Goal: Information Seeking & Learning: Learn about a topic

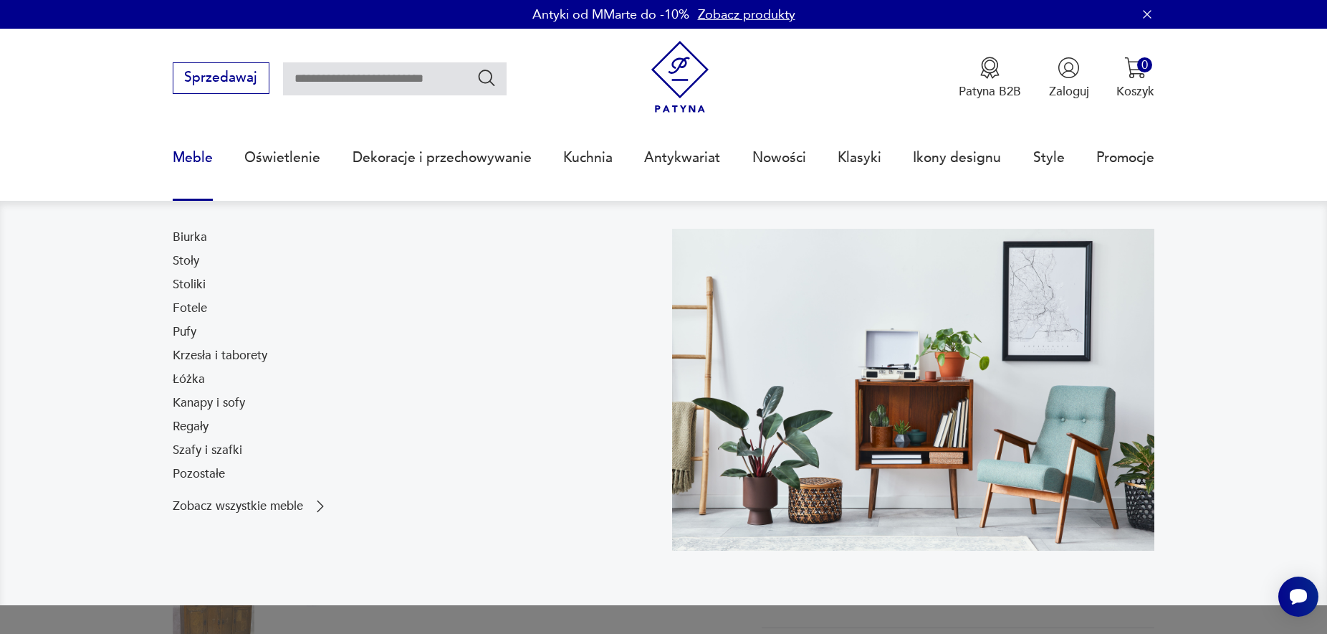
click at [191, 159] on link "Meble" at bounding box center [193, 158] width 40 height 66
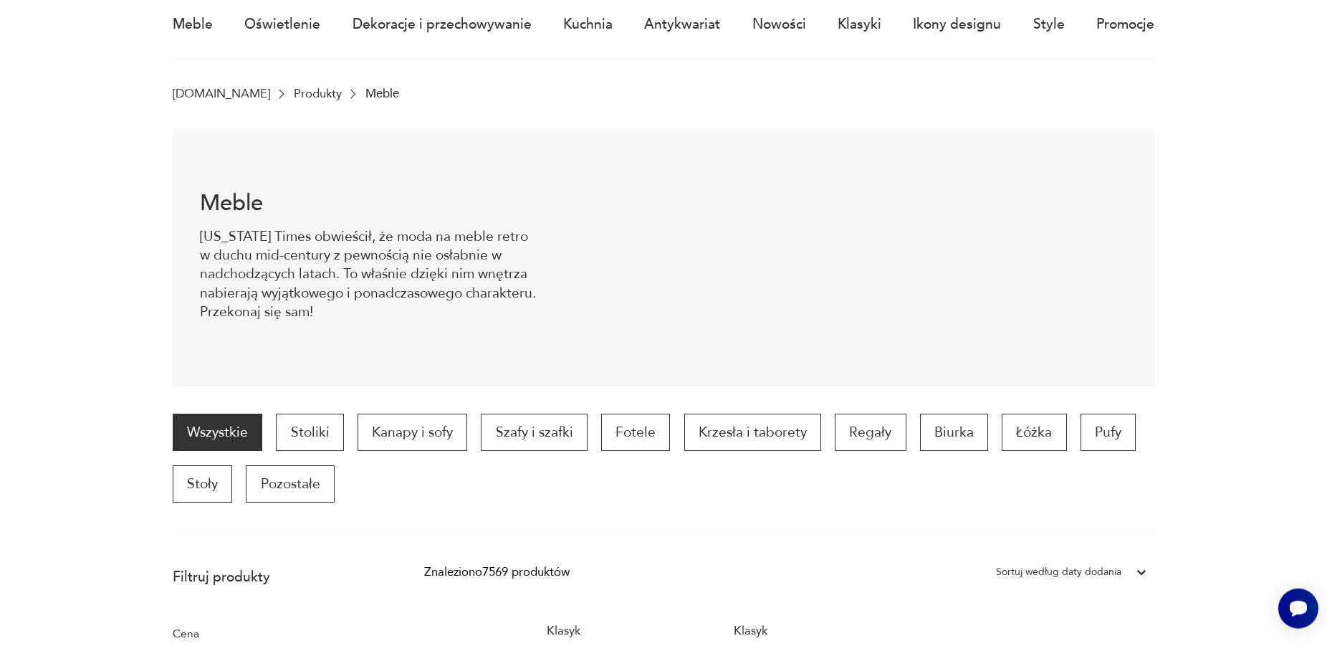
scroll to position [219, 0]
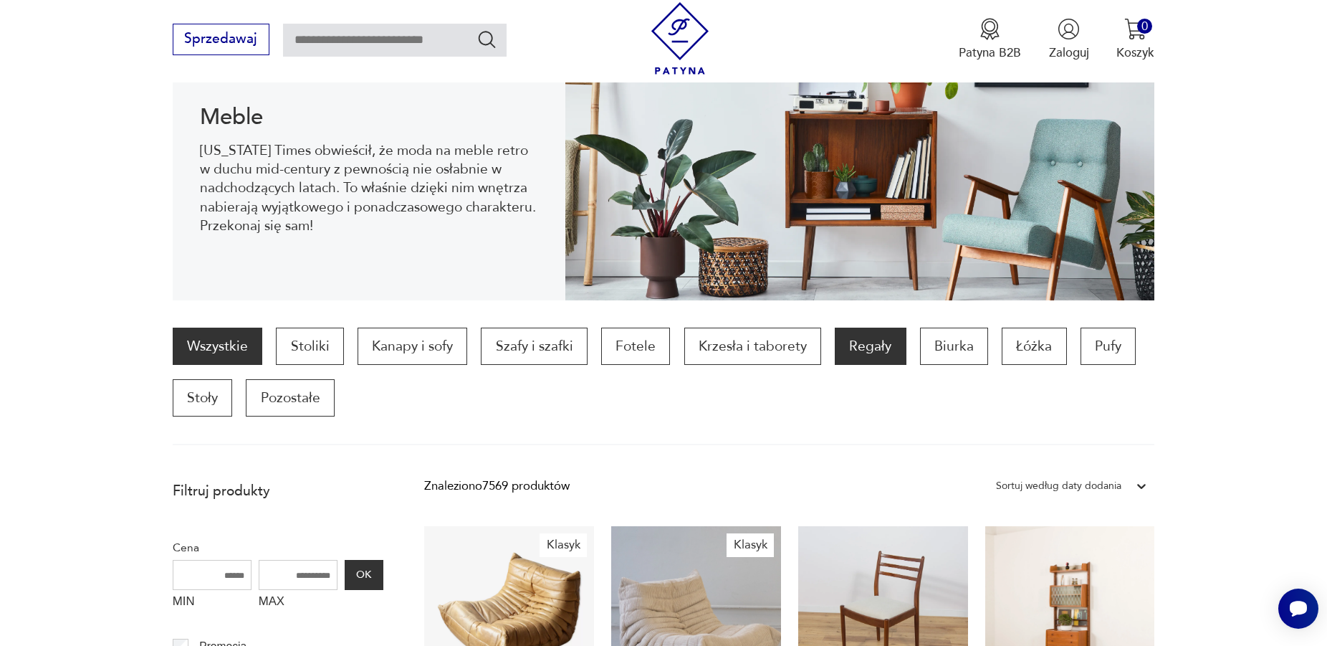
click at [862, 350] on p "Regały" at bounding box center [870, 346] width 71 height 37
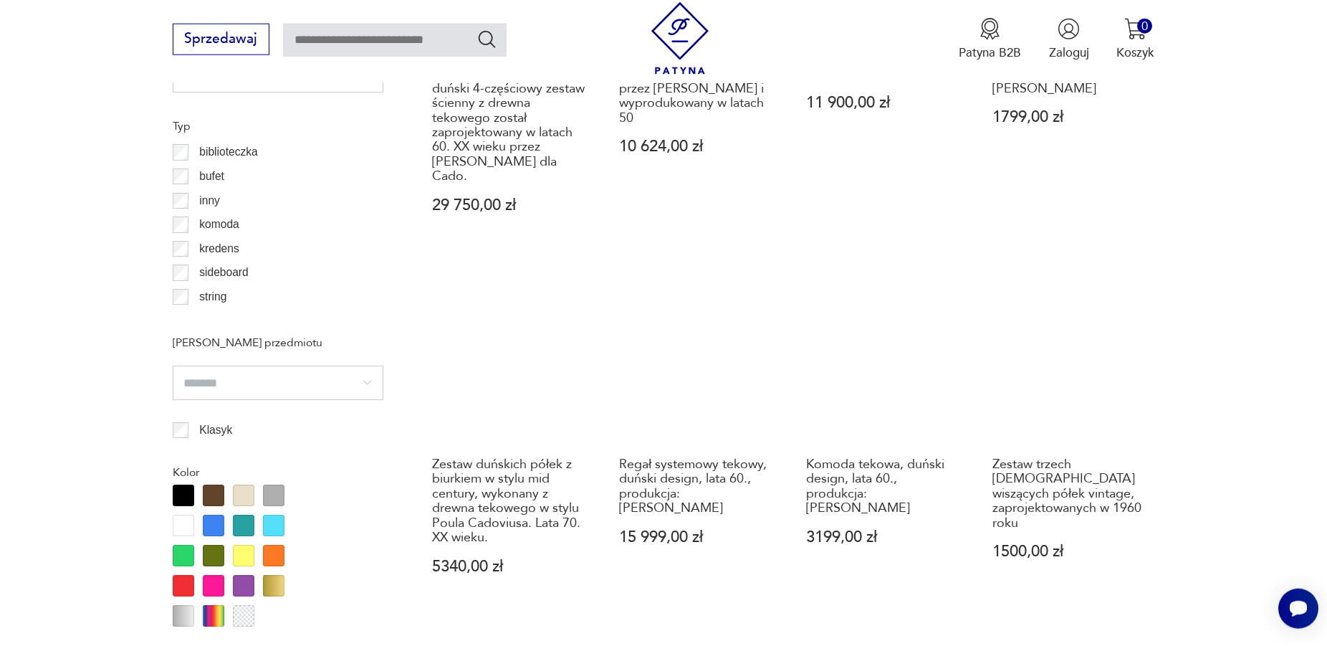
scroll to position [624, 0]
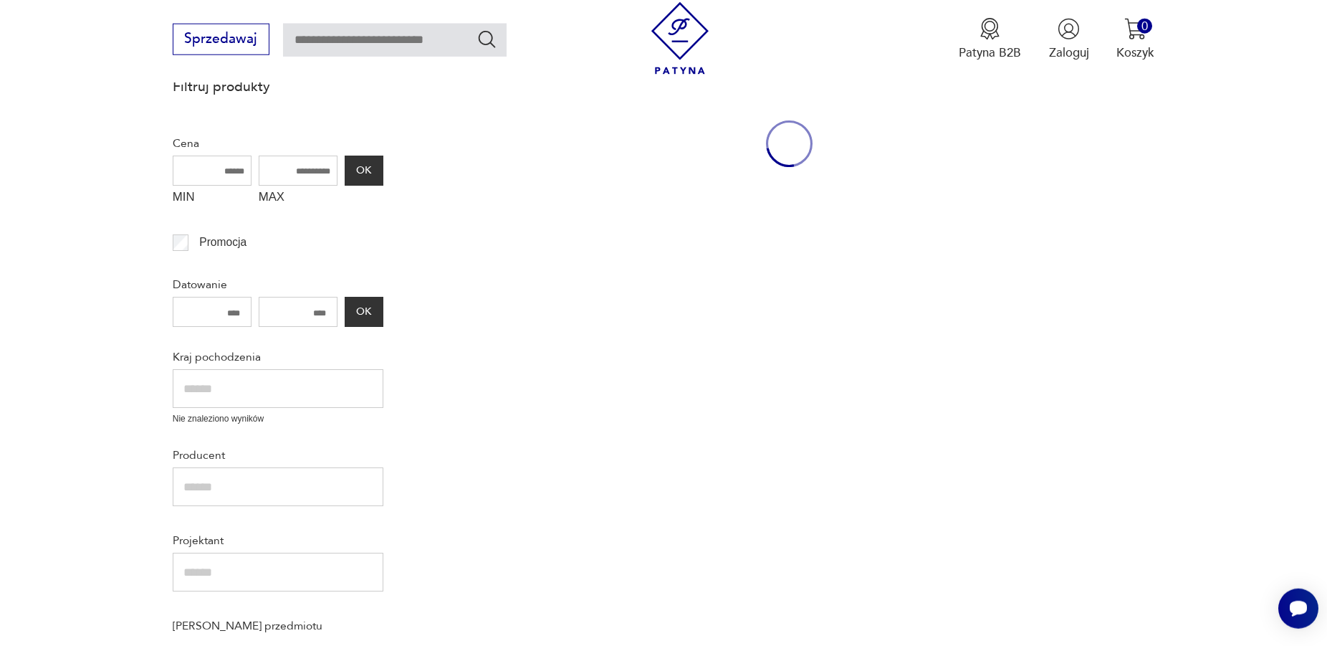
scroll to position [219, 0]
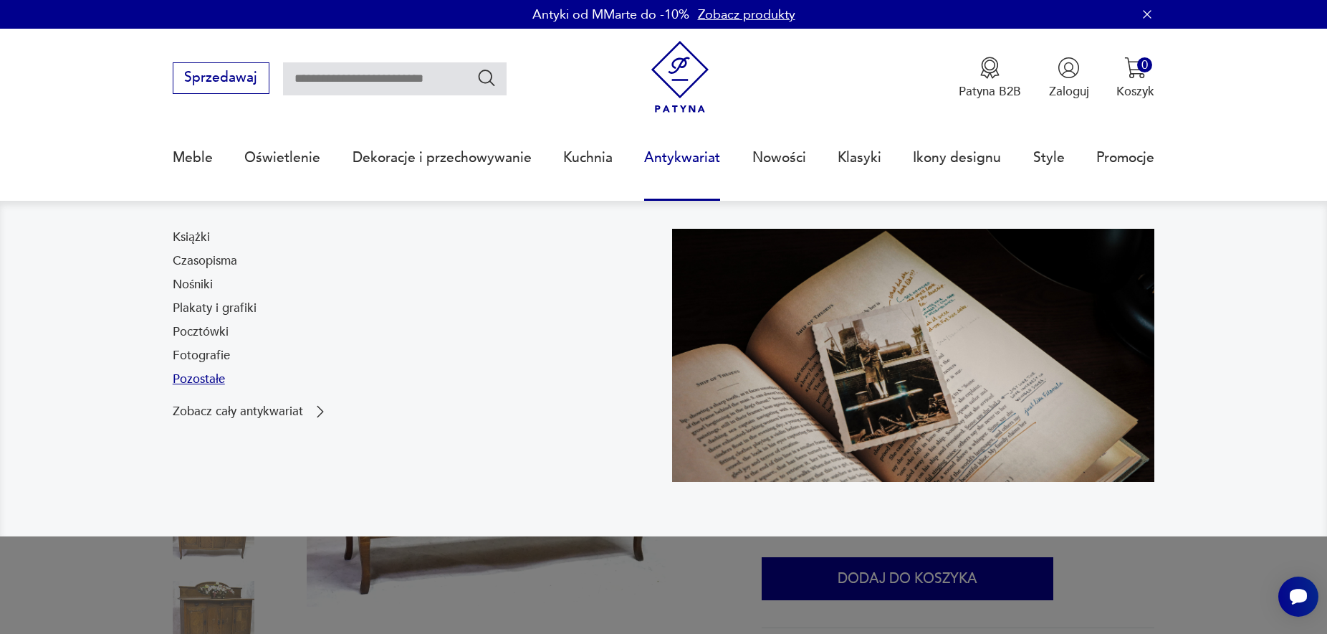
click at [212, 382] on link "Pozostałe" at bounding box center [199, 379] width 52 height 17
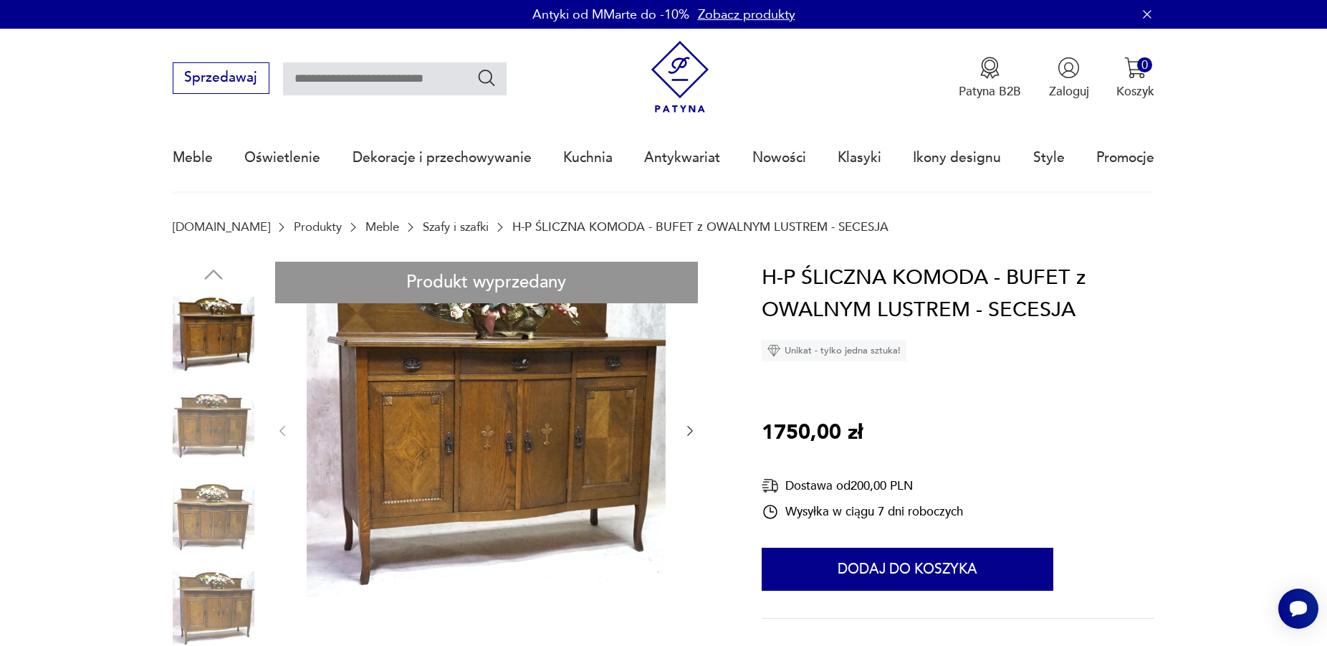
click at [423, 225] on link "Szafy i szafki" at bounding box center [456, 227] width 66 height 14
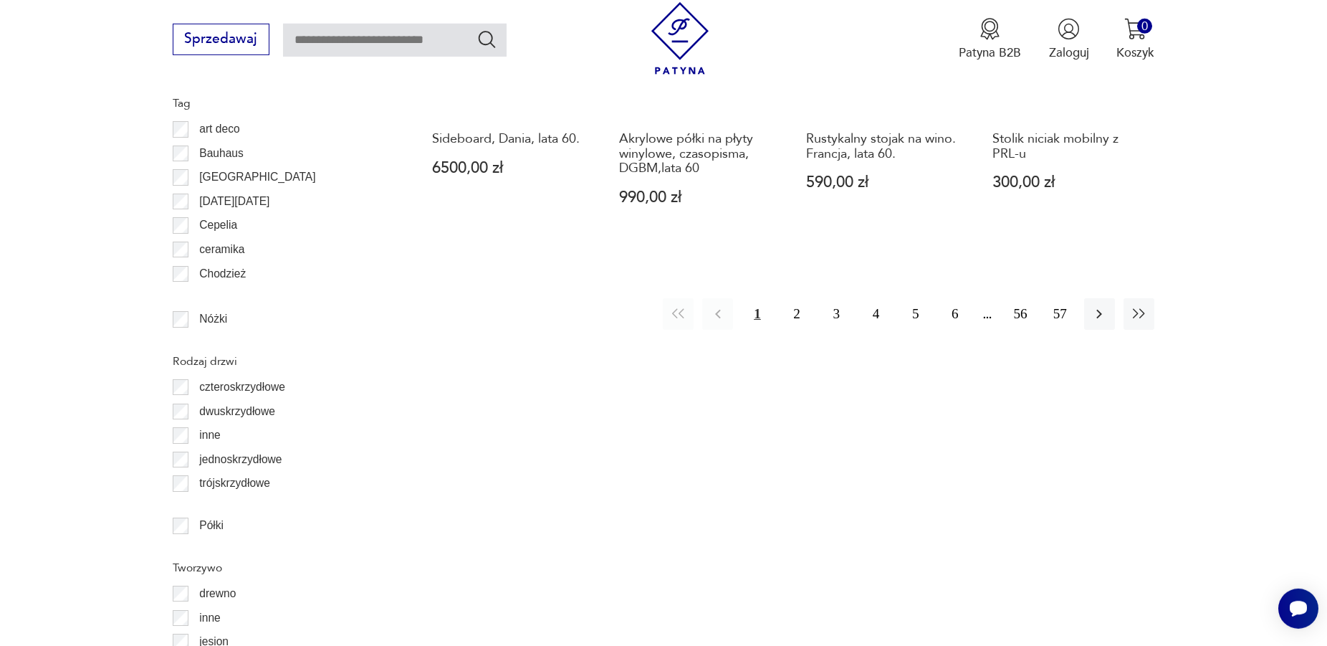
scroll to position [1727, 0]
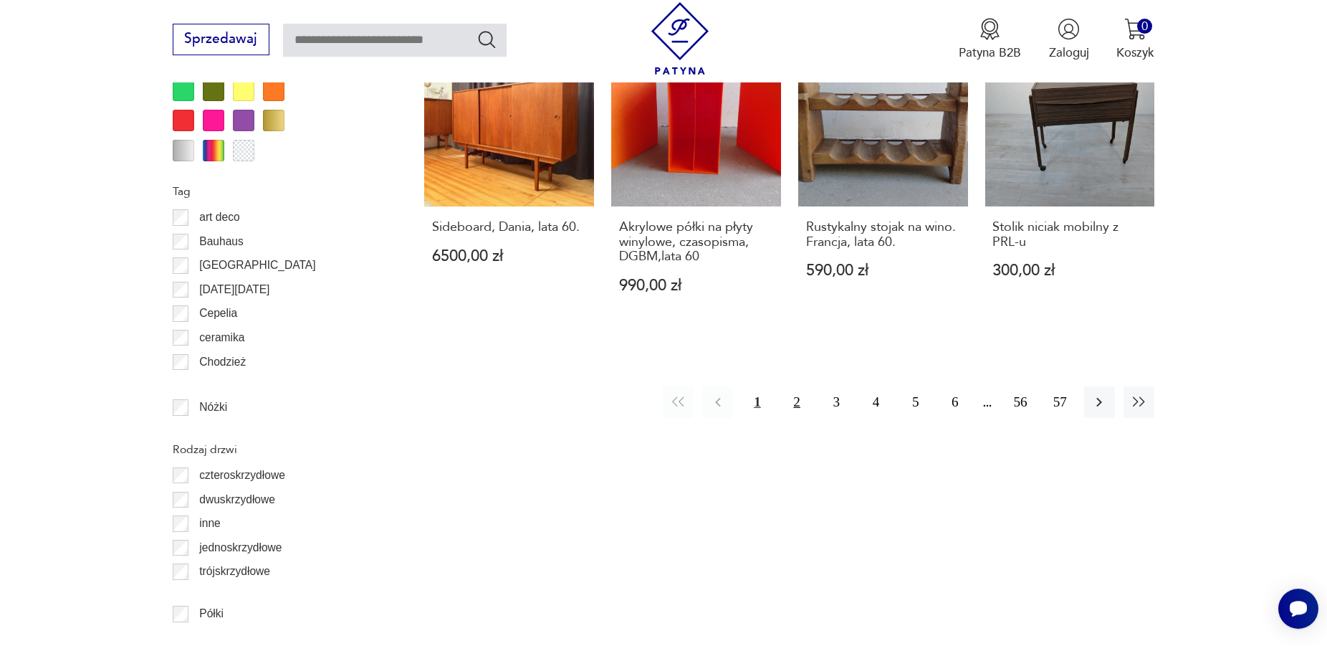
click at [790, 386] on button "2" at bounding box center [797, 401] width 31 height 31
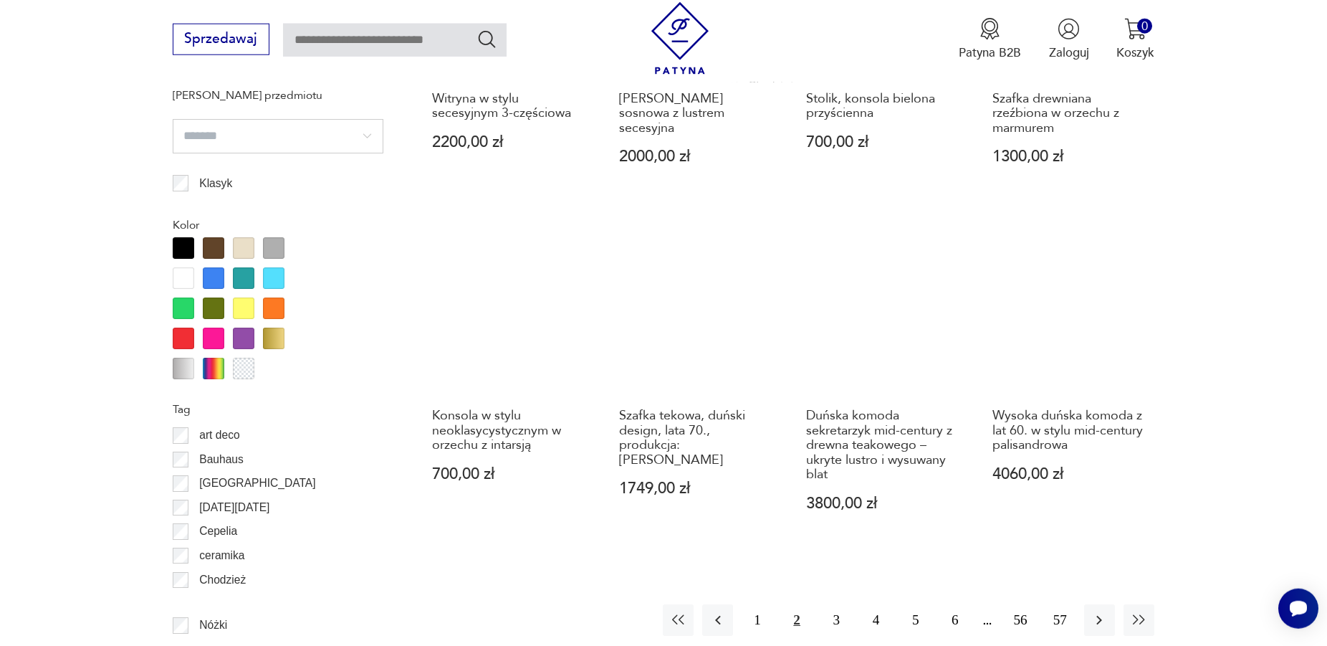
scroll to position [1802, 0]
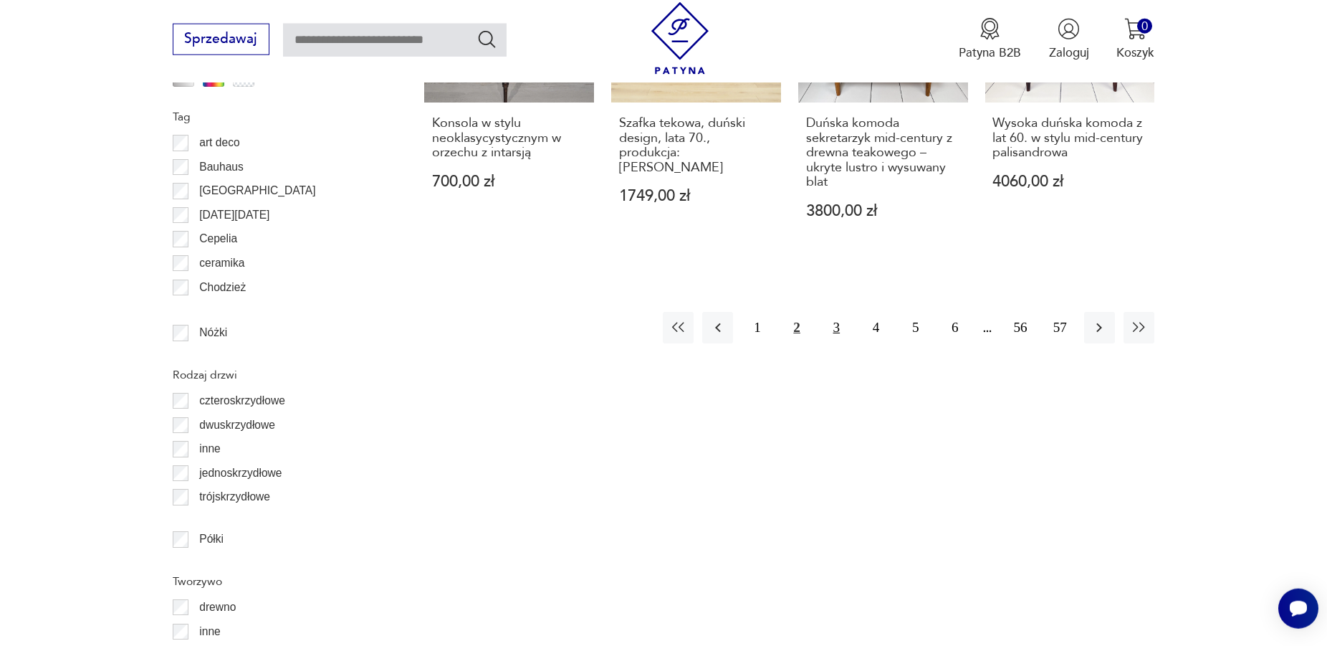
click at [831, 314] on button "3" at bounding box center [836, 327] width 31 height 31
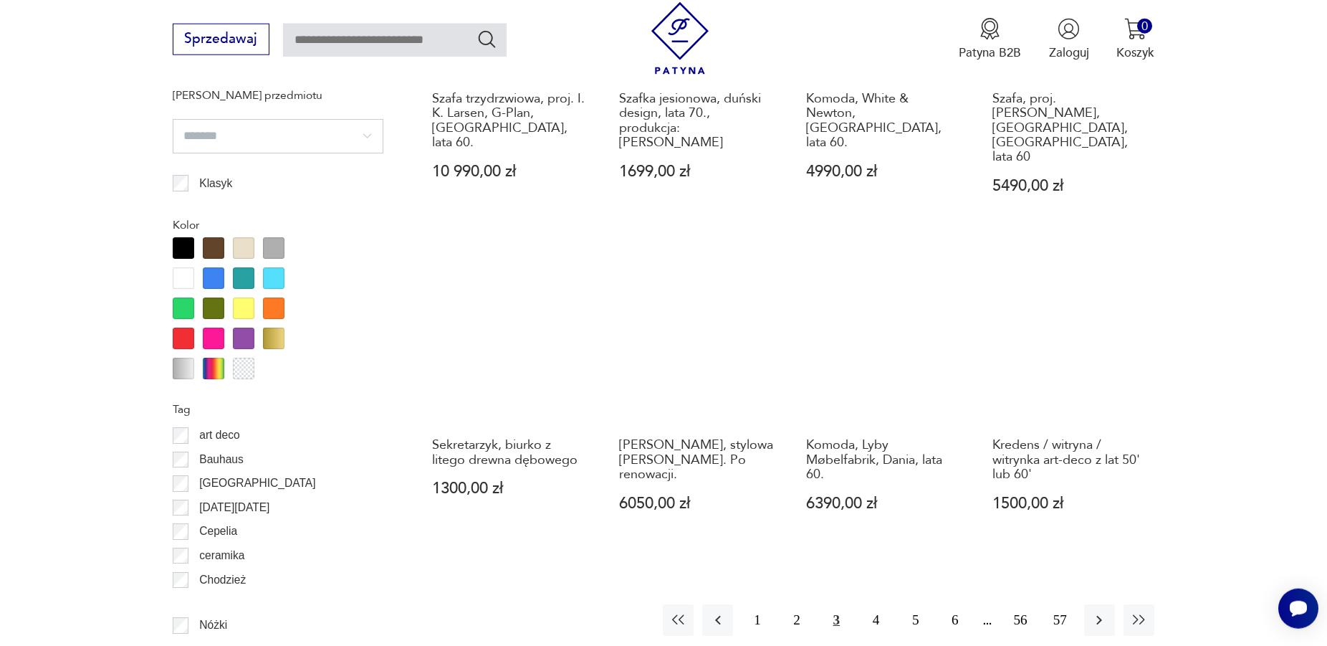
scroll to position [1802, 0]
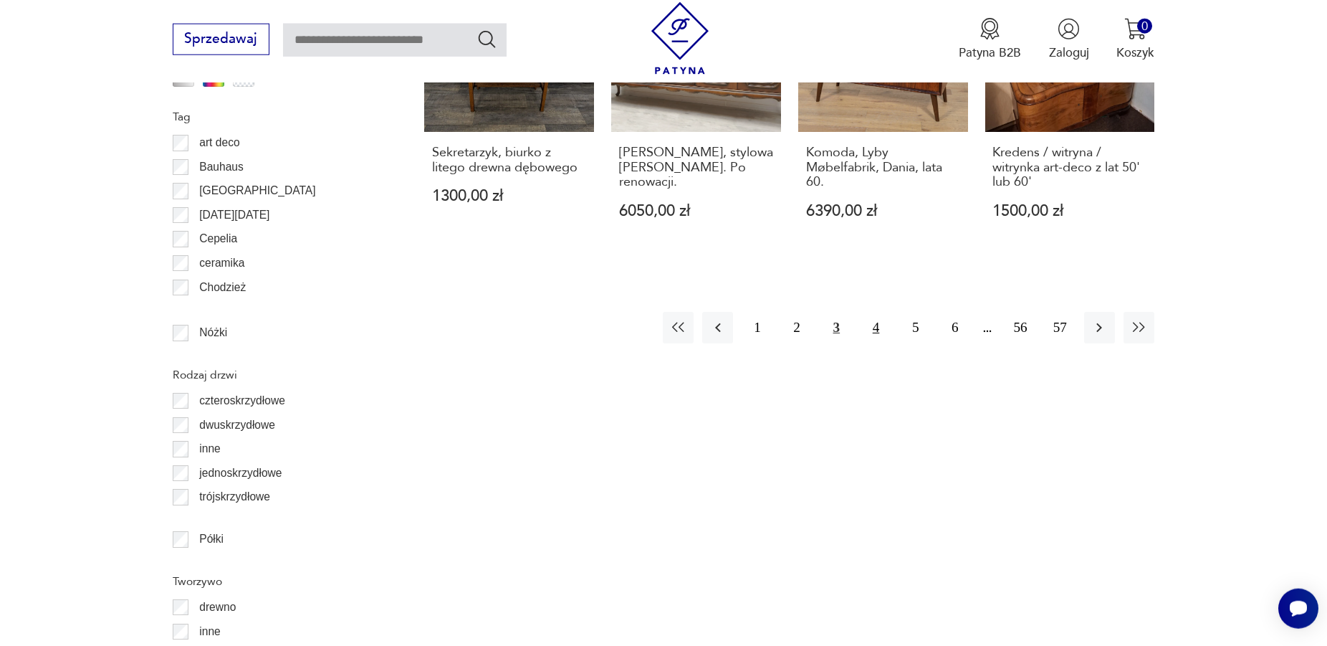
click at [879, 312] on button "4" at bounding box center [876, 327] width 31 height 31
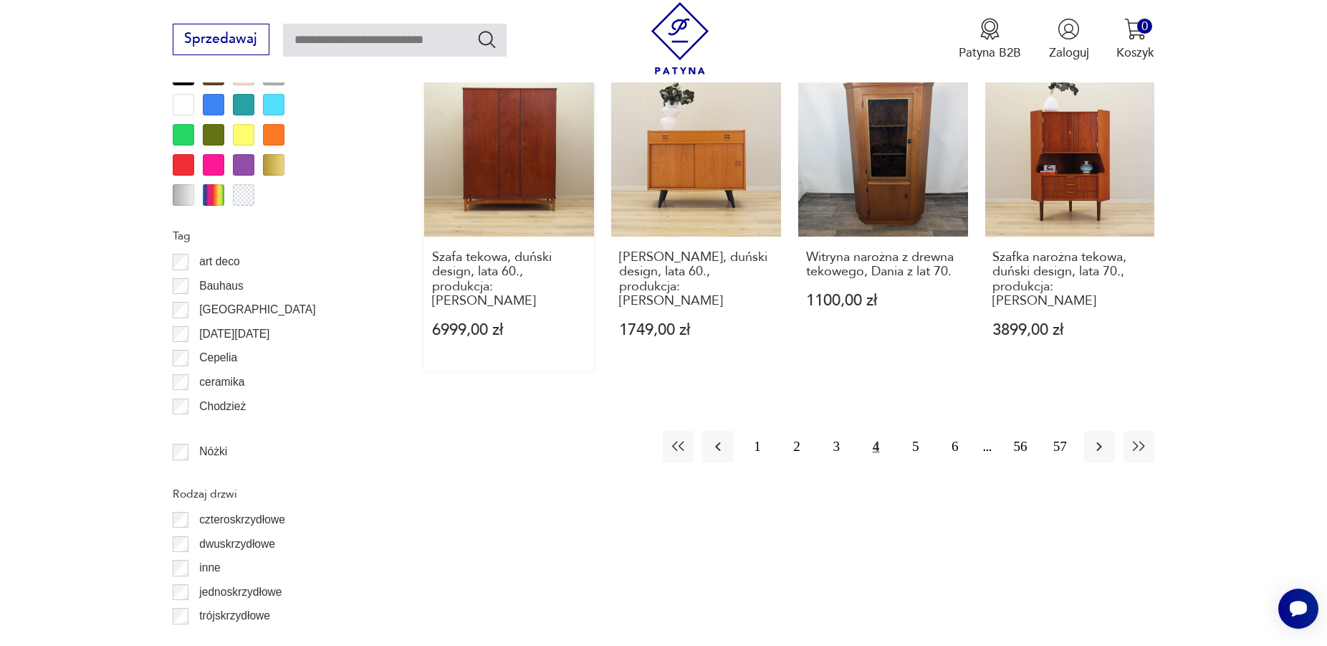
scroll to position [1802, 0]
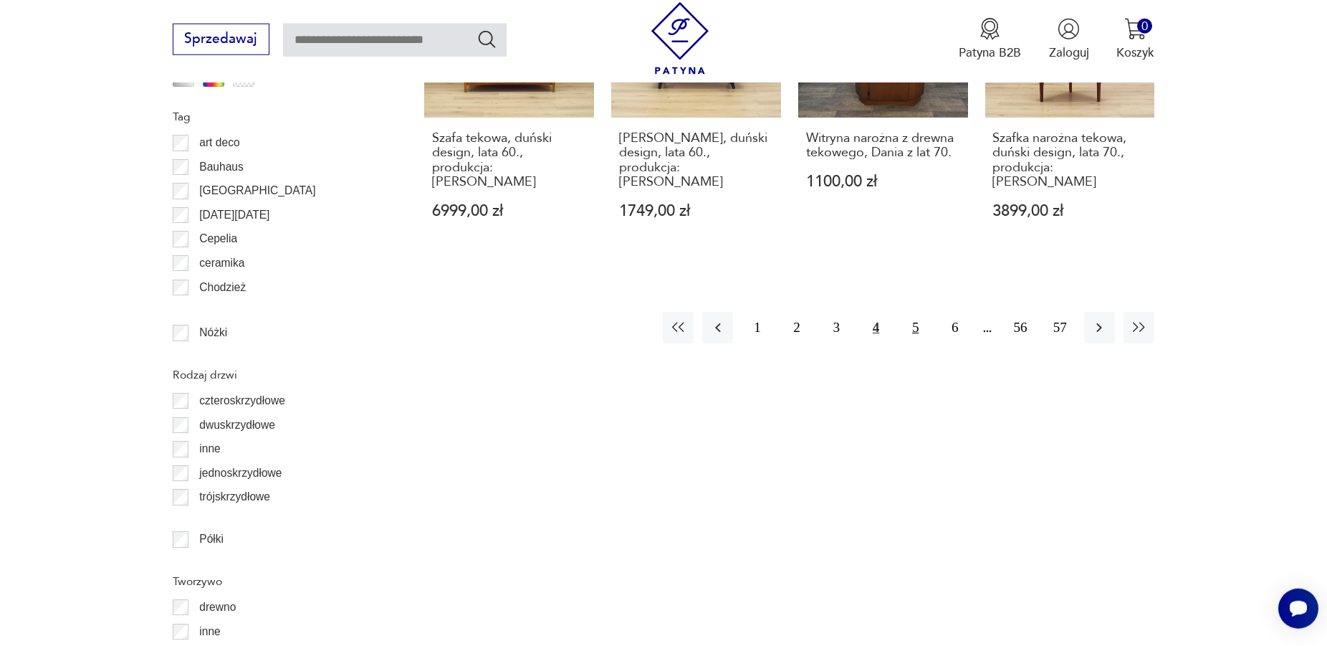
click at [915, 312] on button "5" at bounding box center [915, 327] width 31 height 31
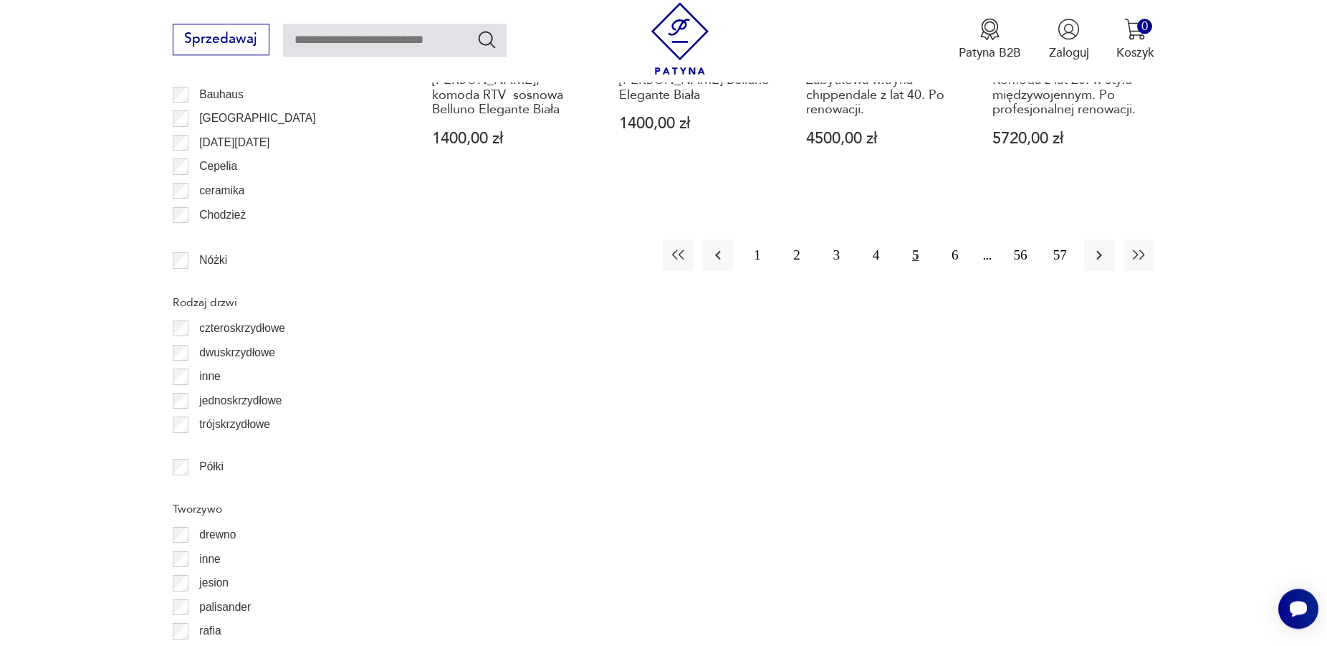
scroll to position [1875, 0]
click at [954, 239] on button "6" at bounding box center [955, 254] width 31 height 31
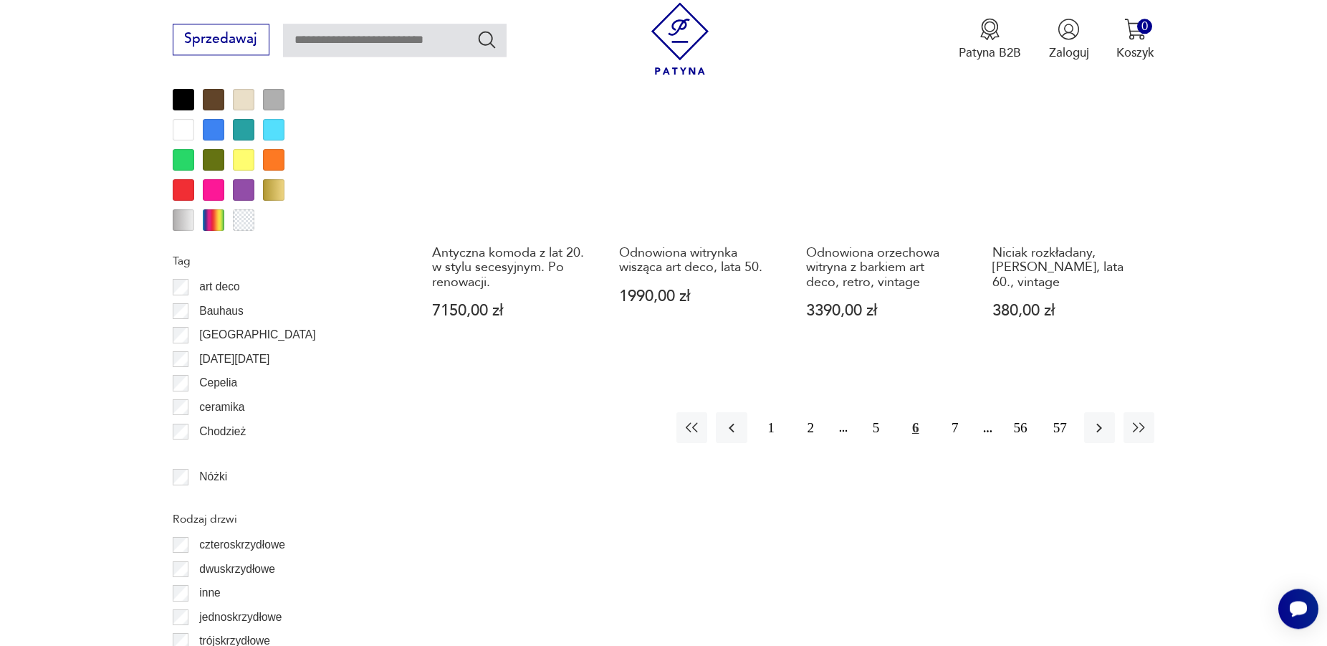
scroll to position [1729, 0]
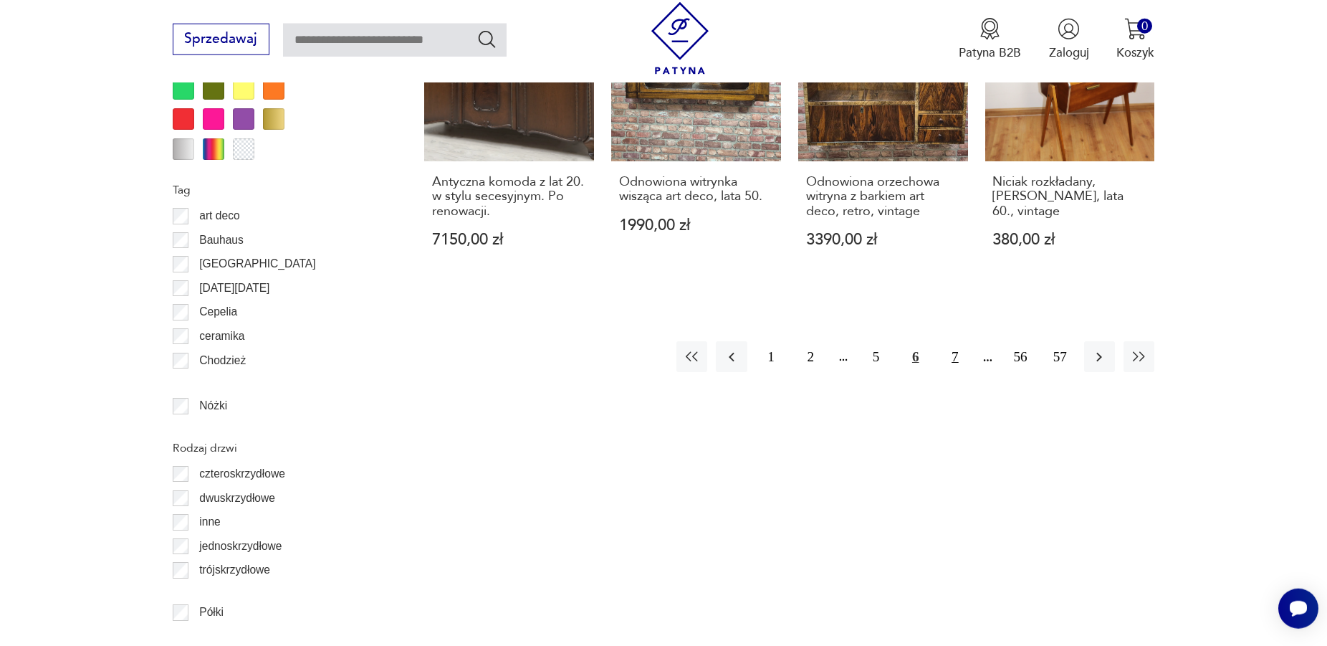
click at [959, 341] on button "7" at bounding box center [955, 356] width 31 height 31
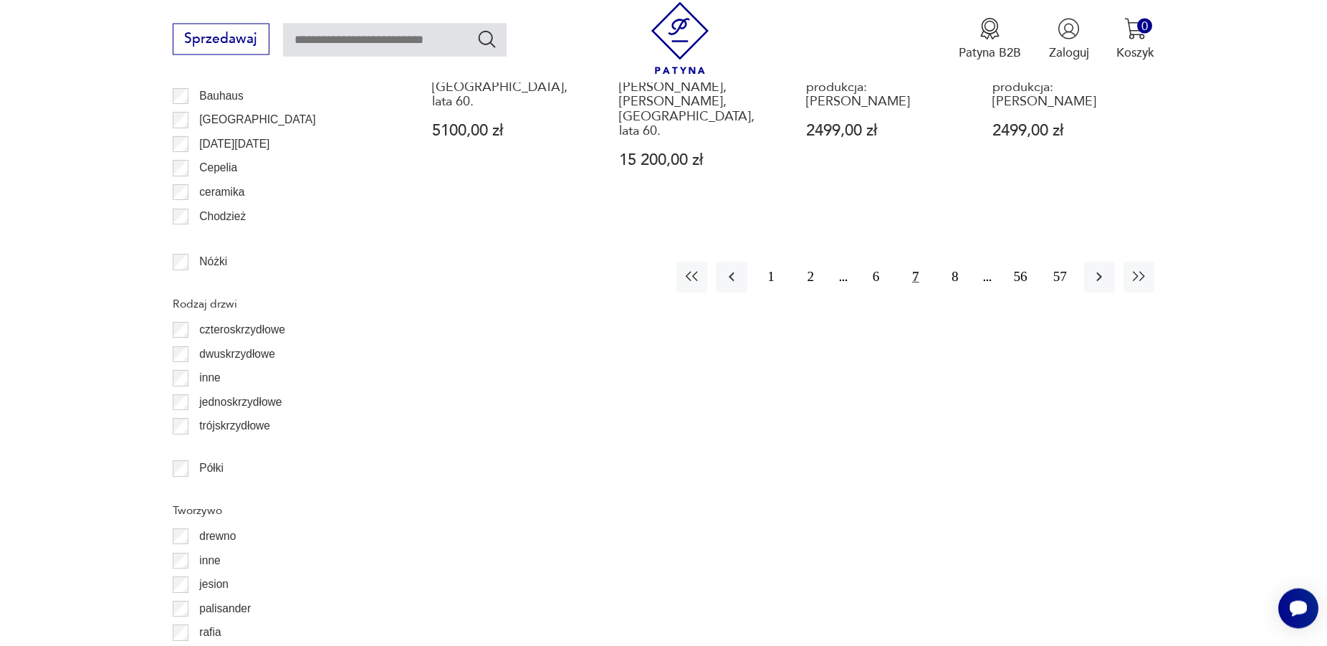
scroll to position [1875, 0]
click at [949, 259] on button "8" at bounding box center [955, 274] width 31 height 31
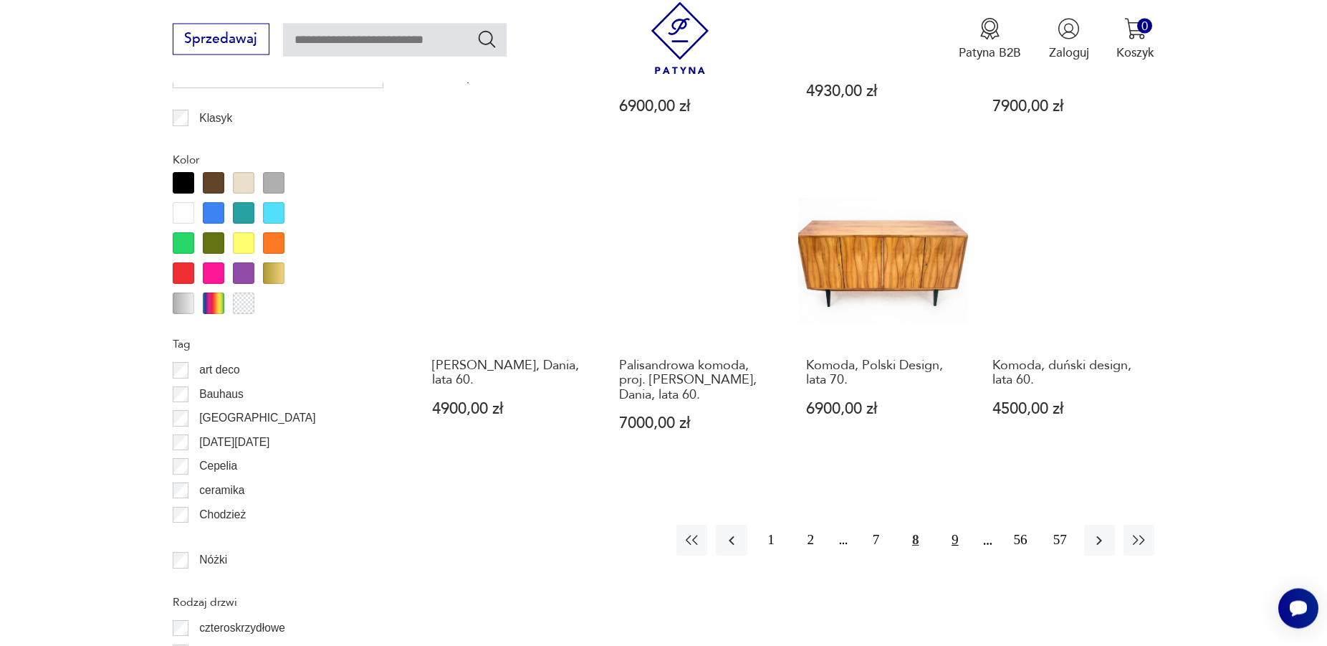
scroll to position [1509, 0]
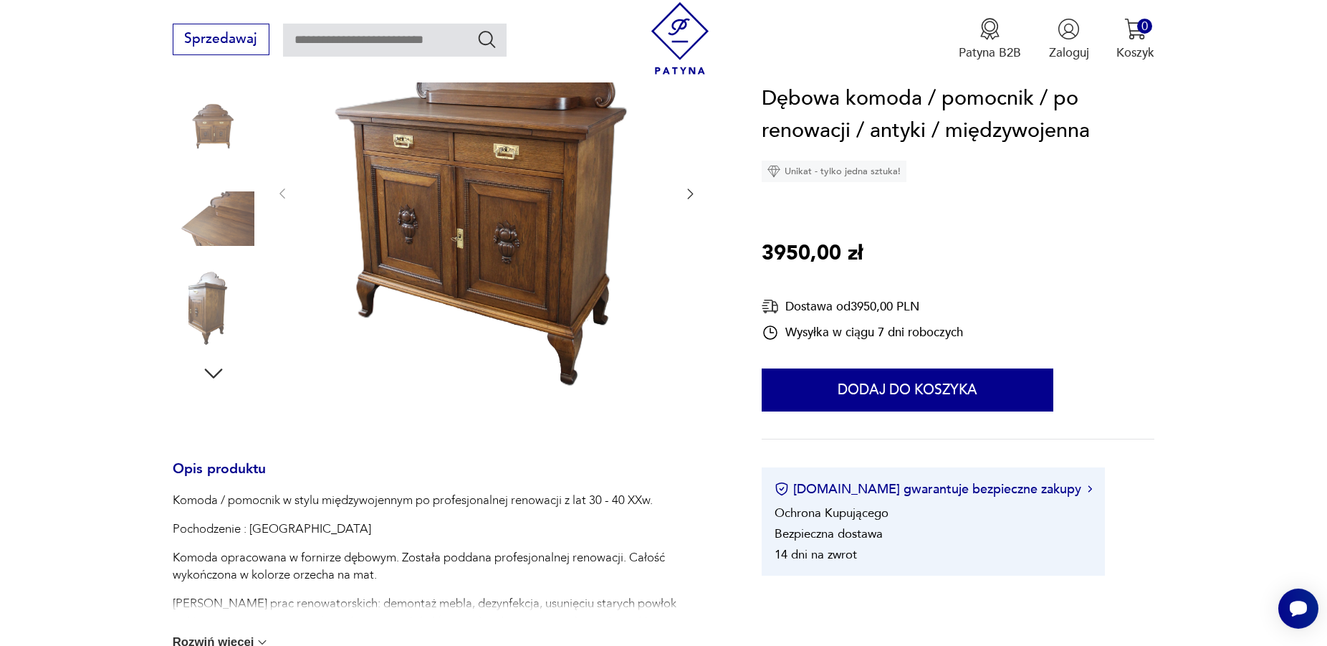
scroll to position [219, 0]
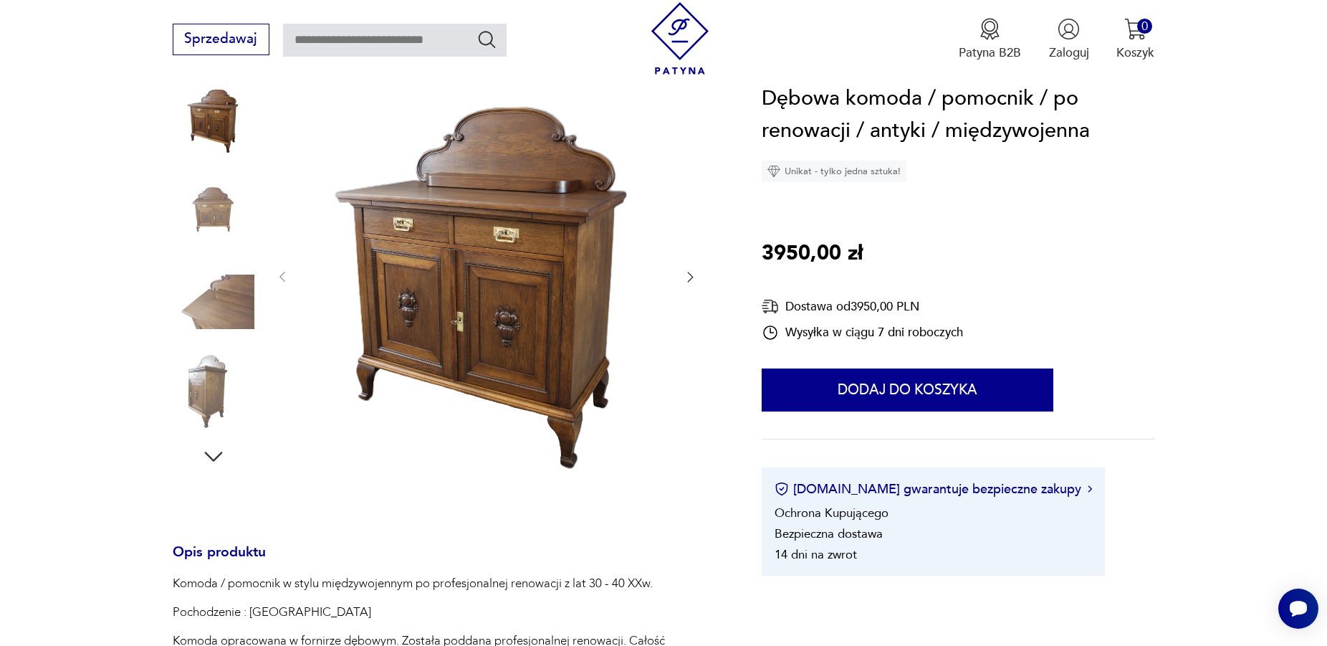
click at [687, 276] on icon "button" at bounding box center [690, 276] width 14 height 14
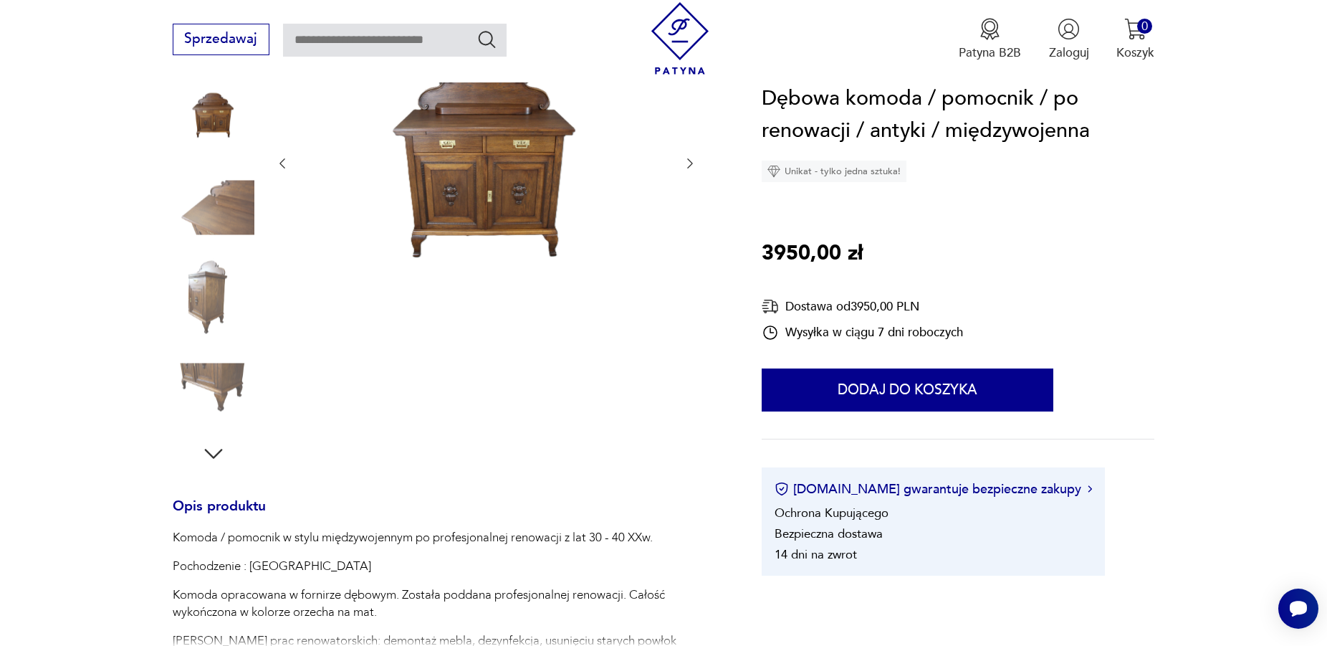
click at [689, 168] on icon "button" at bounding box center [691, 163] width 6 height 10
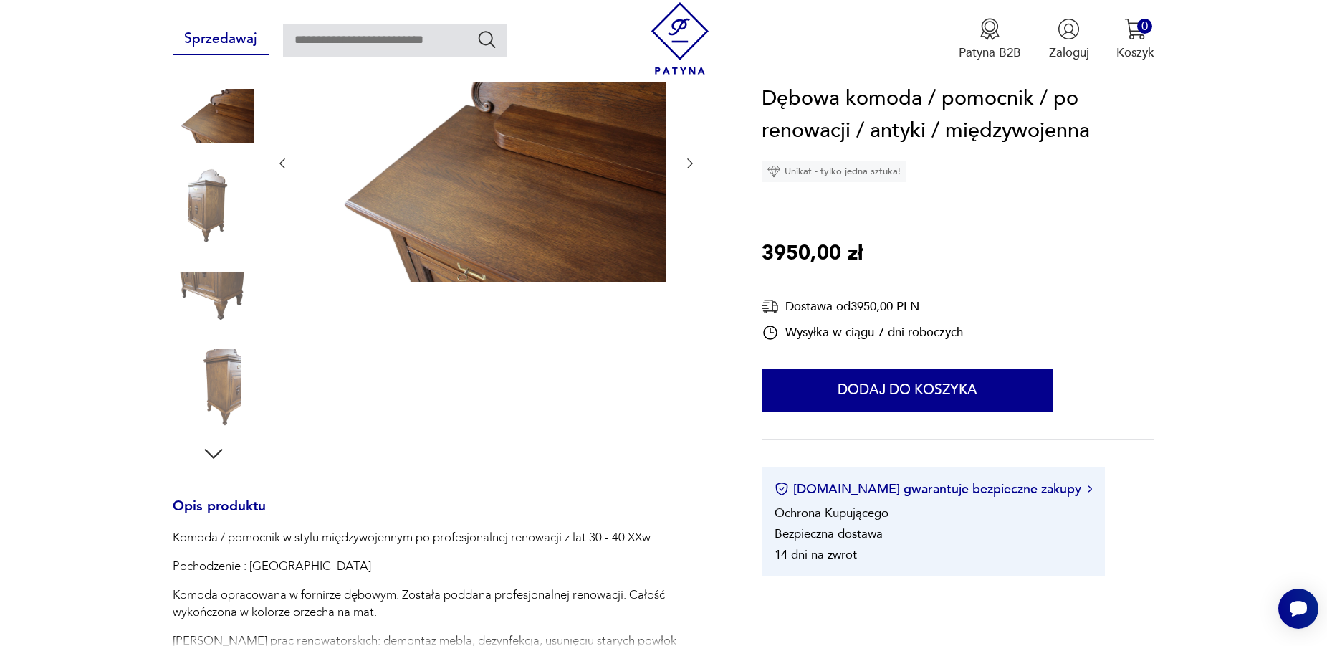
click at [689, 168] on icon "button" at bounding box center [690, 163] width 14 height 14
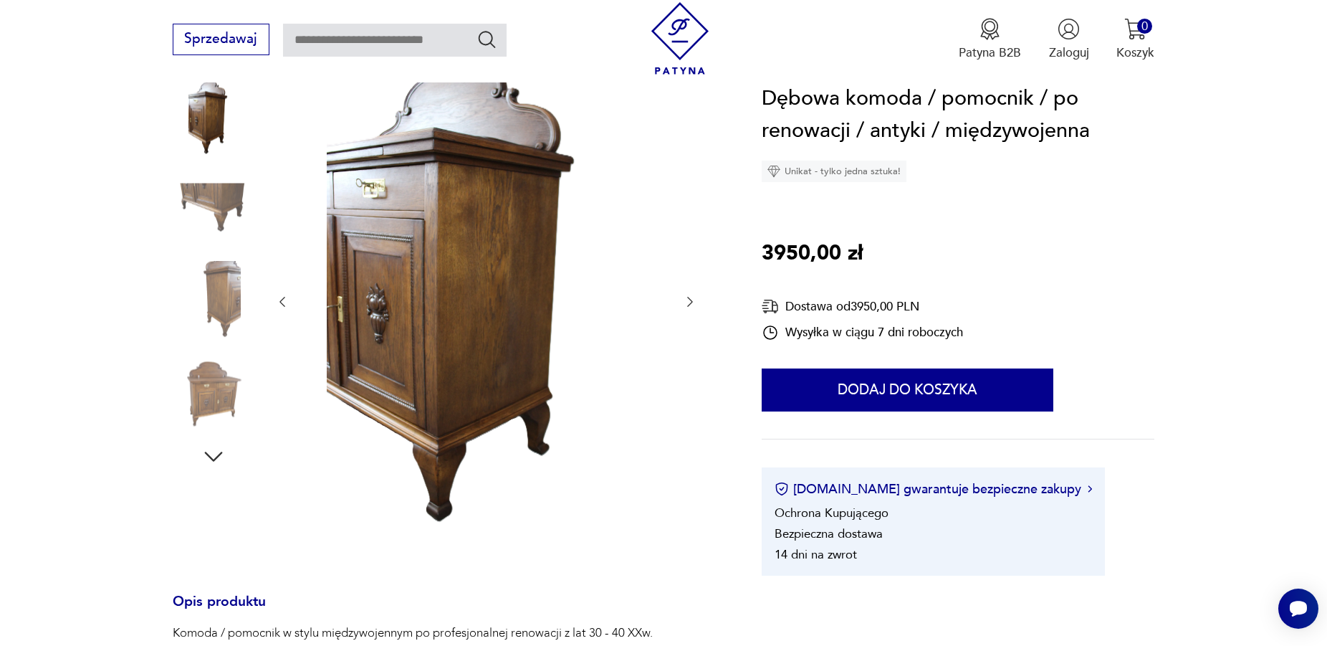
click at [692, 309] on icon "button" at bounding box center [690, 302] width 14 height 14
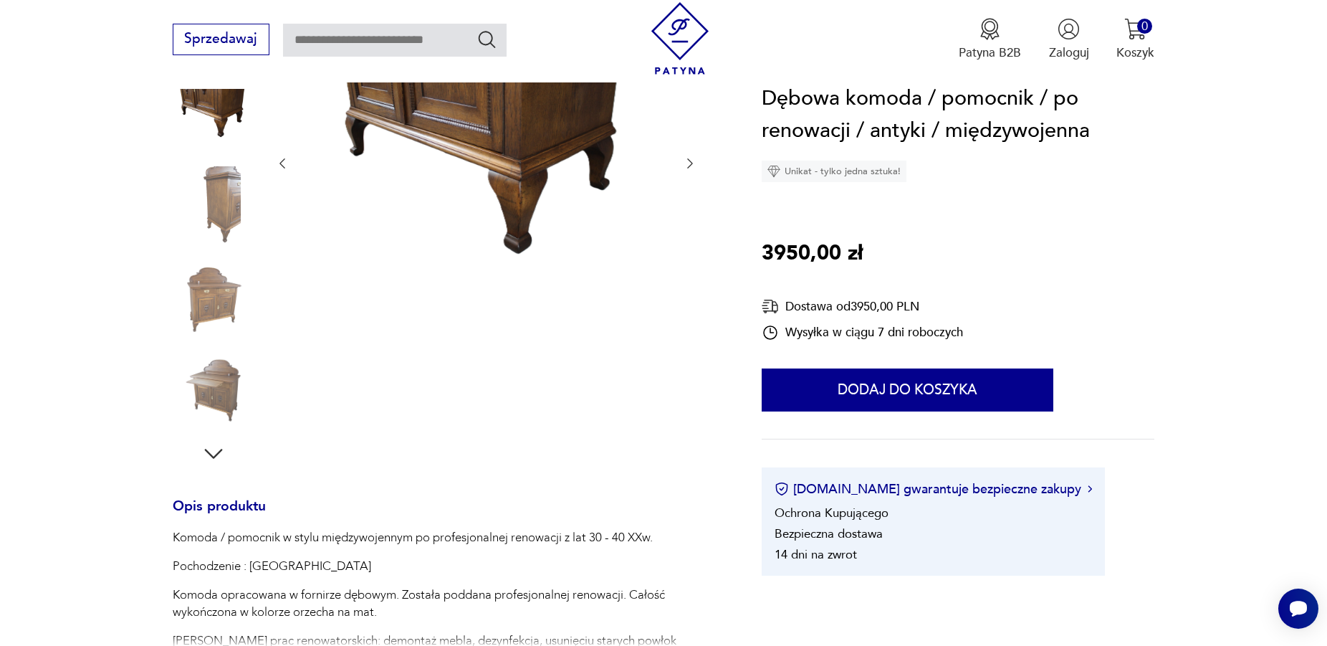
click at [686, 176] on div at bounding box center [486, 163] width 423 height 243
click at [683, 160] on div at bounding box center [486, 163] width 423 height 243
click at [687, 167] on icon "button" at bounding box center [690, 163] width 14 height 14
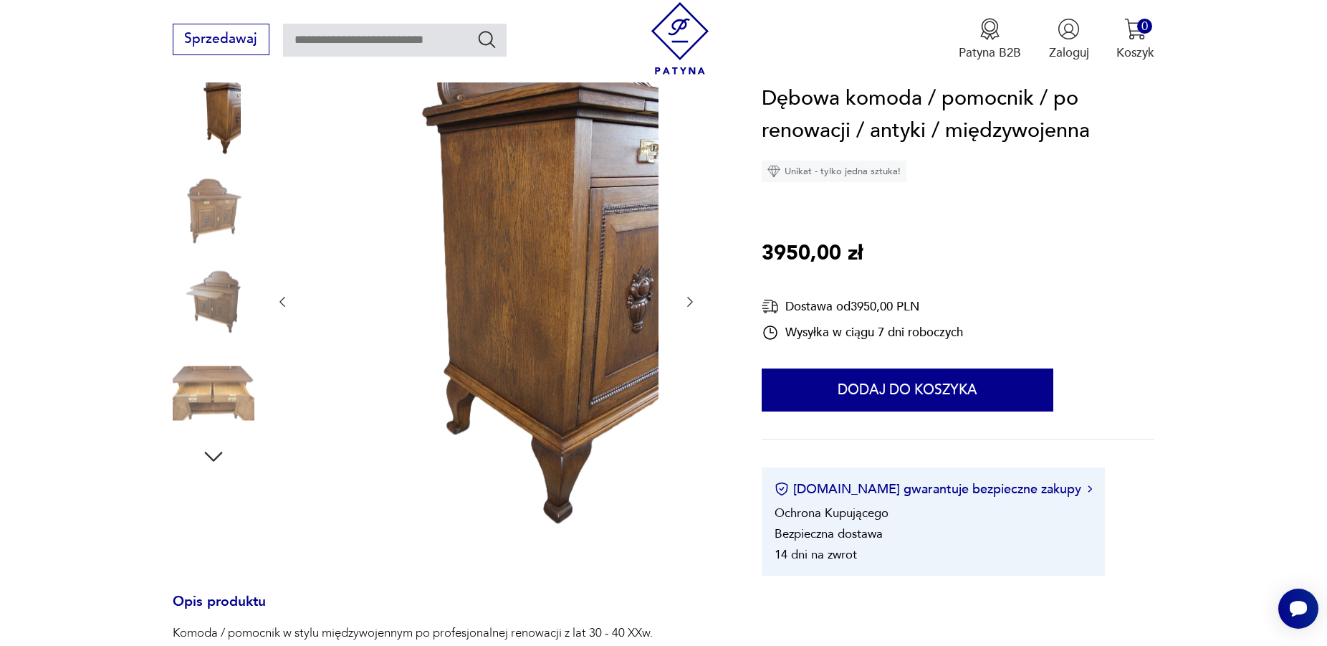
click at [689, 304] on icon "button" at bounding box center [690, 302] width 14 height 14
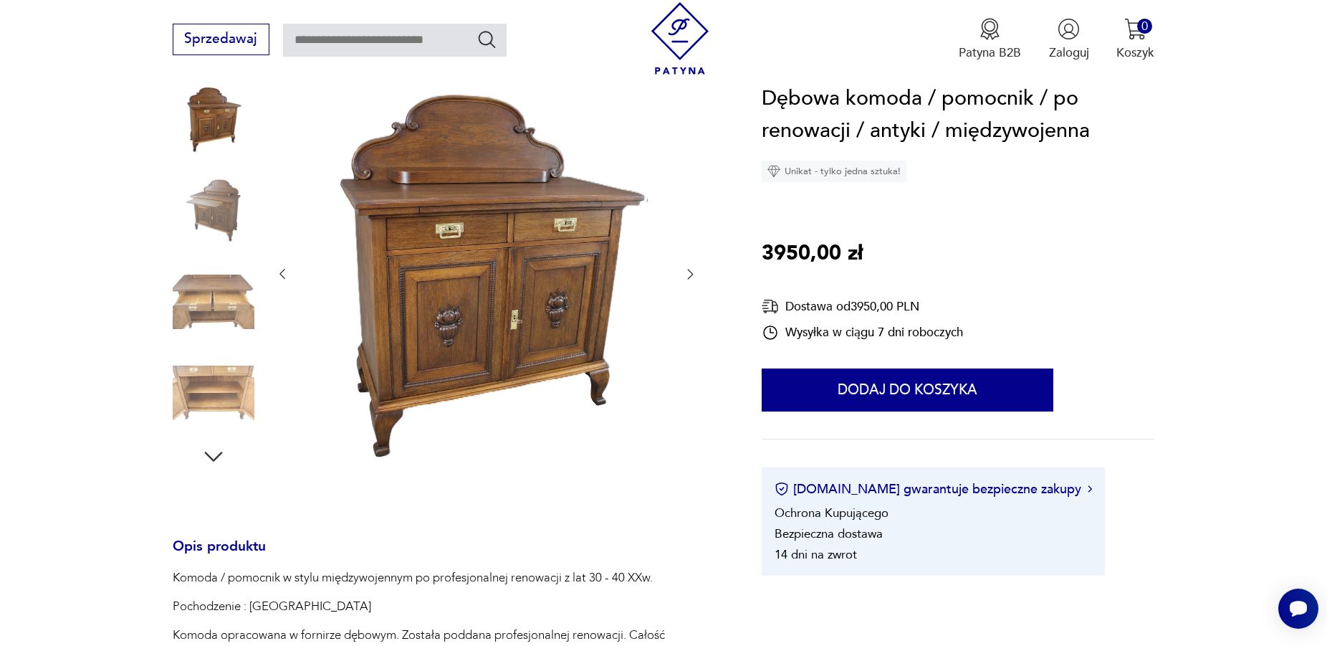
click at [689, 276] on icon "button" at bounding box center [690, 274] width 14 height 14
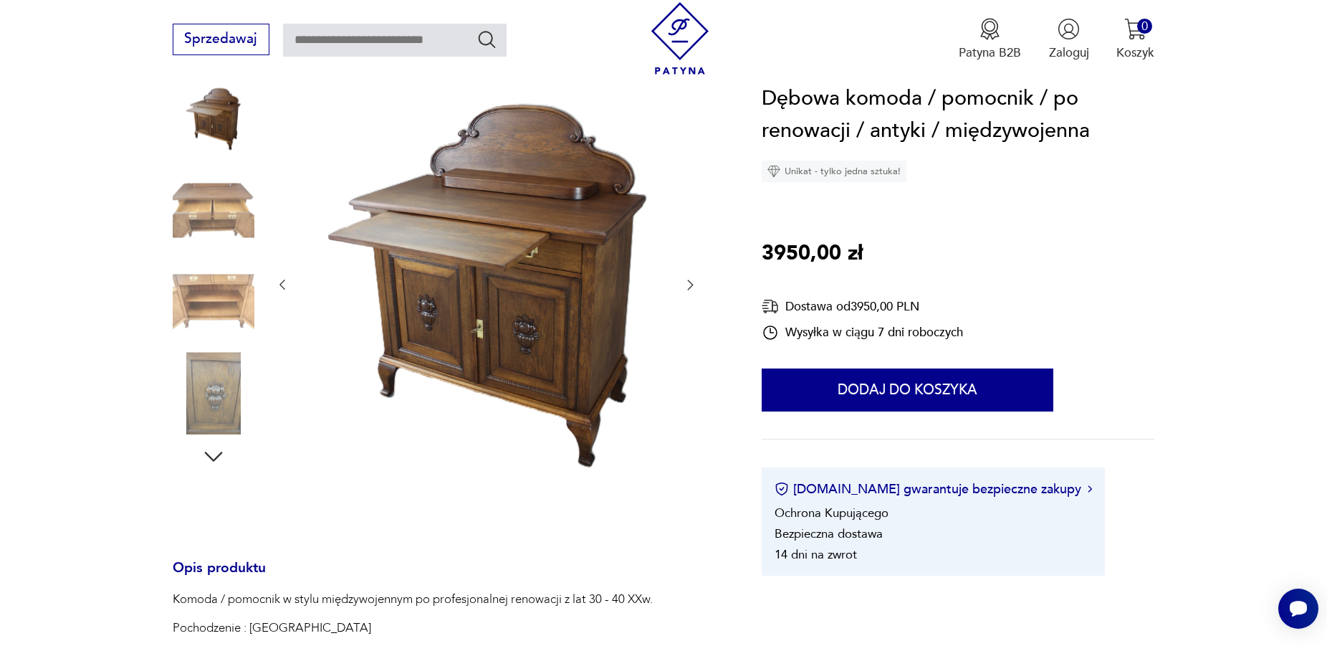
click at [689, 287] on icon "button" at bounding box center [690, 284] width 14 height 14
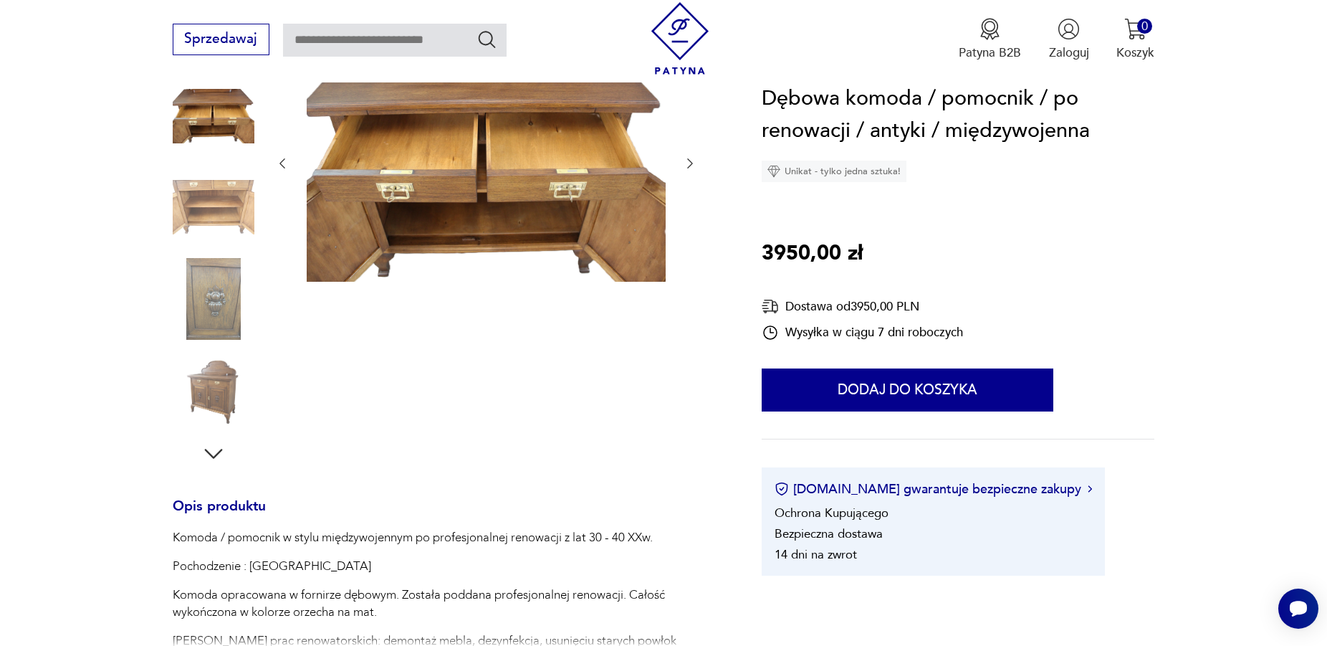
click at [688, 161] on icon "button" at bounding box center [690, 163] width 14 height 14
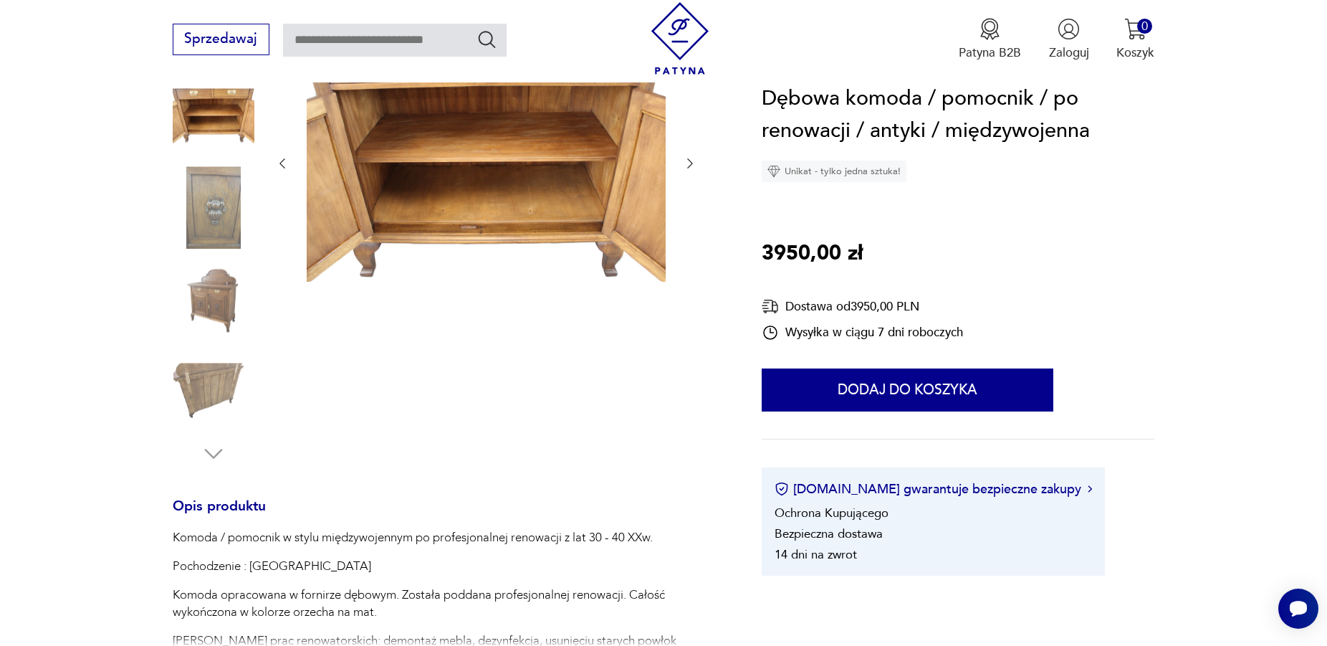
click at [689, 161] on icon "button" at bounding box center [690, 163] width 14 height 14
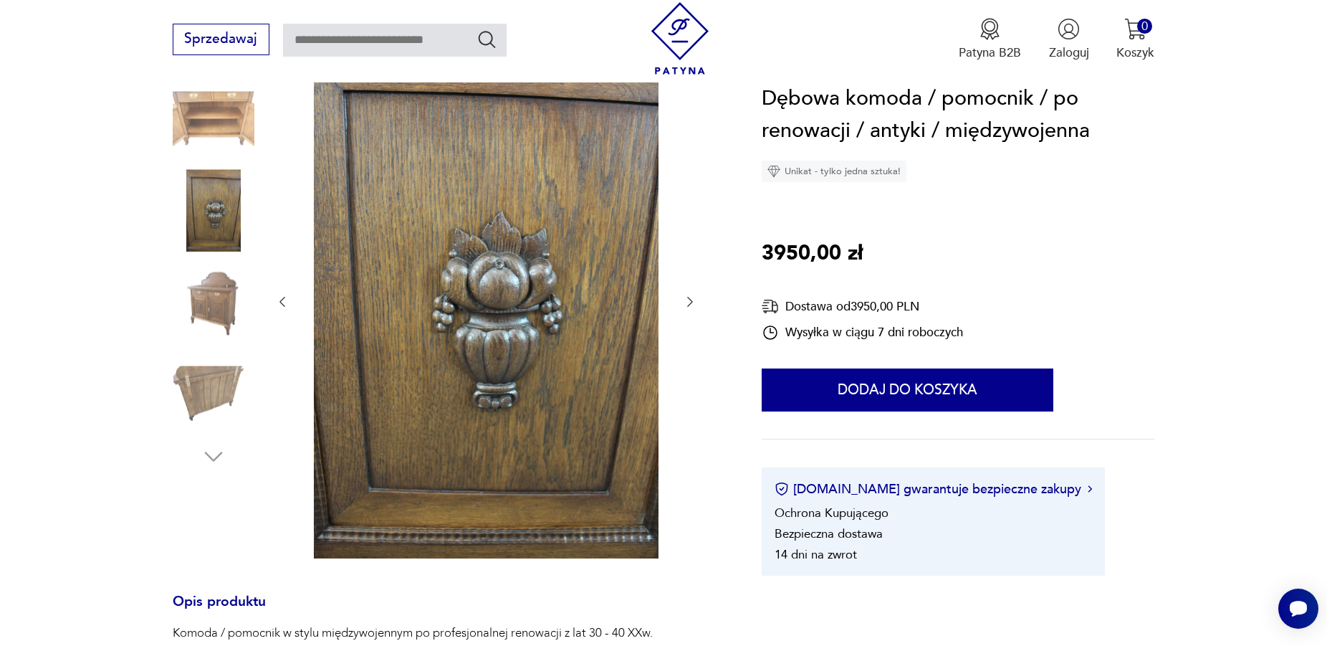
click at [689, 305] on icon "button" at bounding box center [690, 302] width 14 height 14
